Goal: Task Accomplishment & Management: Manage account settings

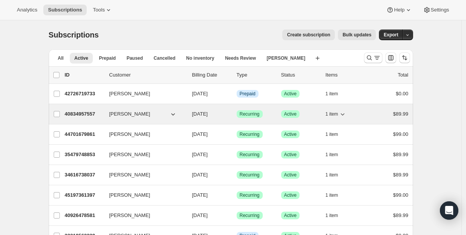
click at [90, 115] on p "40834957557" at bounding box center [84, 114] width 38 height 8
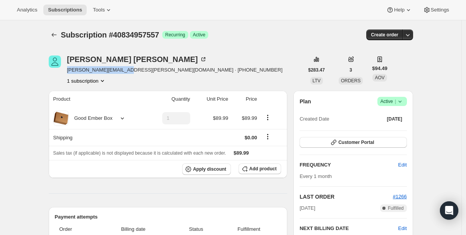
drag, startPoint x: 69, startPoint y: 71, endPoint x: 128, endPoint y: 71, distance: 59.1
click at [127, 71] on span "[PERSON_NAME][EMAIL_ADDRESS][PERSON_NAME][DOMAIN_NAME] · [PHONE_NUMBER]" at bounding box center [175, 70] width 216 height 8
copy span "[PERSON_NAME][EMAIL_ADDRESS][PERSON_NAME][DOMAIN_NAME]"
click at [56, 35] on icon "Subscriptions" at bounding box center [54, 35] width 8 height 8
